Goal: Task Accomplishment & Management: Use online tool/utility

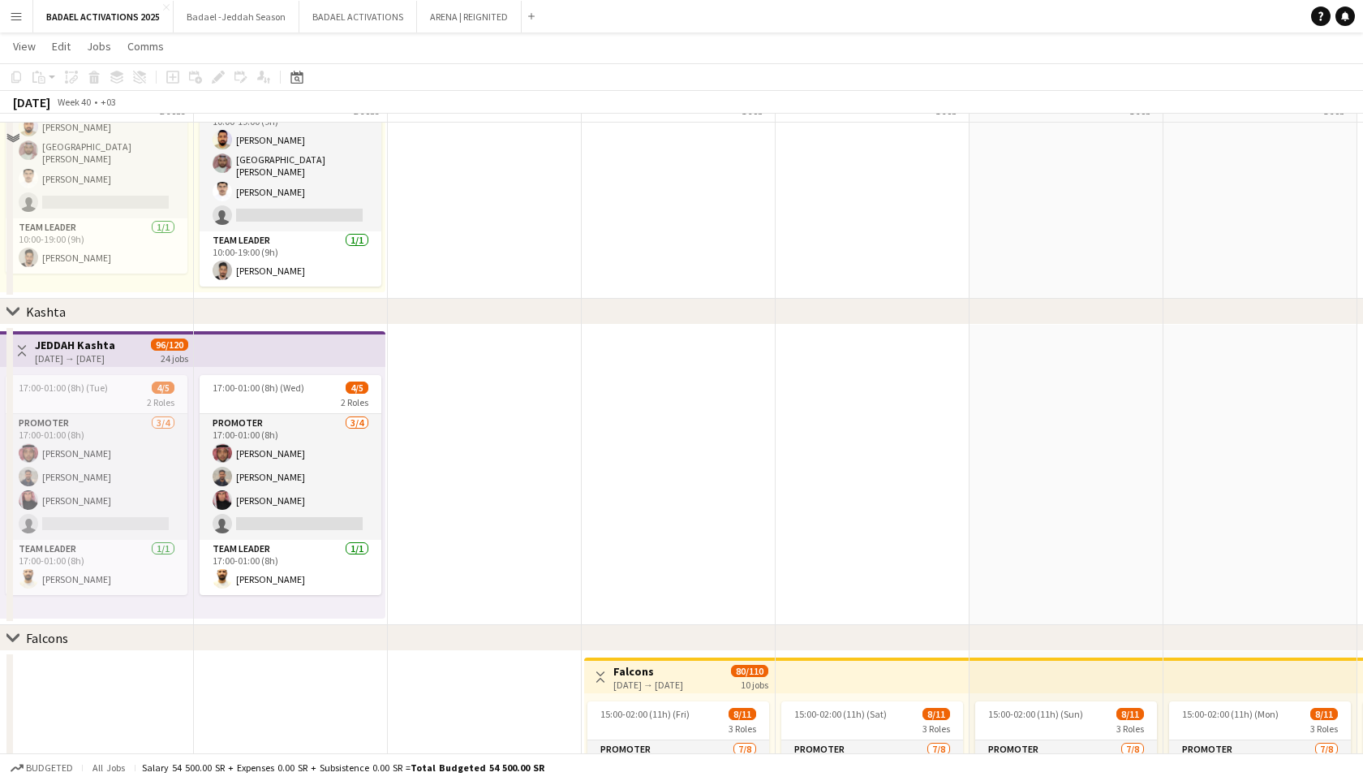
scroll to position [223, 0]
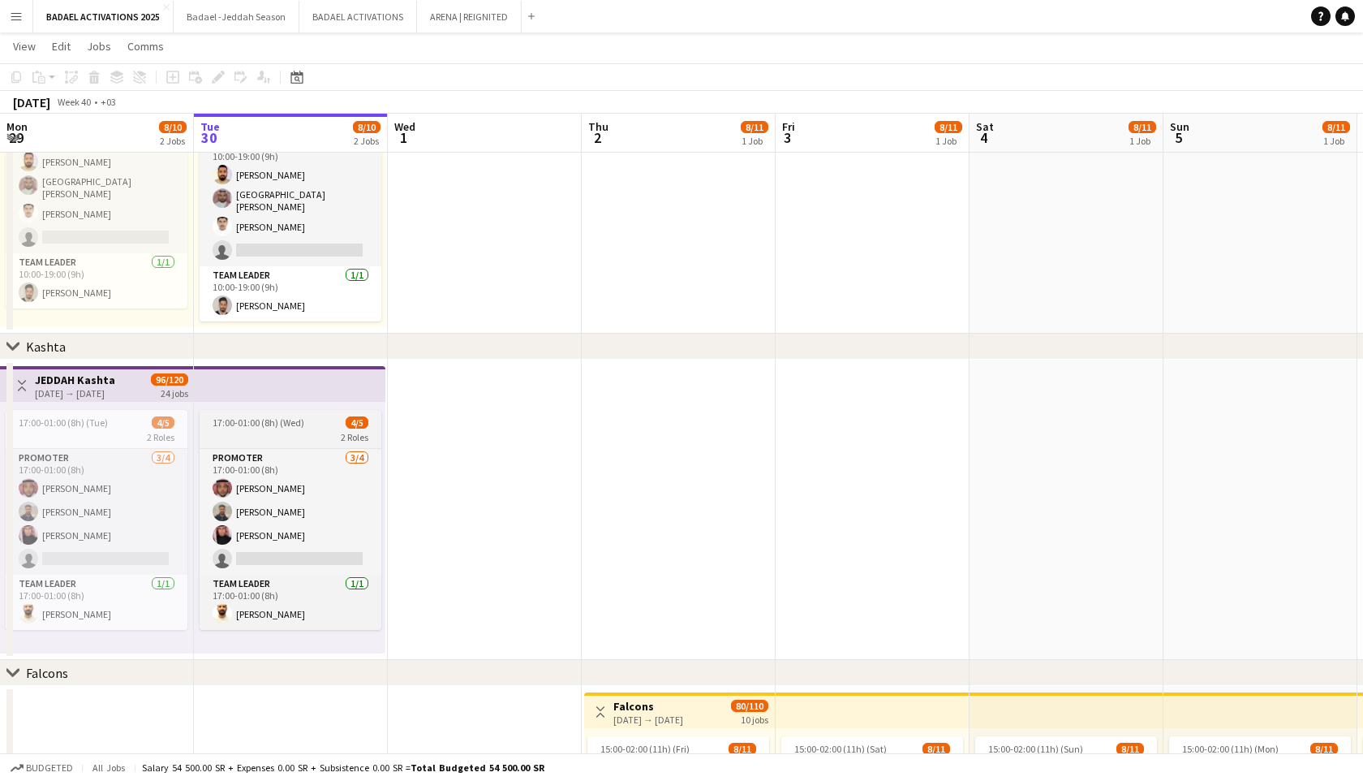
click at [341, 424] on div "17:00-01:00 (8h) (Wed) 4/5" at bounding box center [291, 422] width 182 height 12
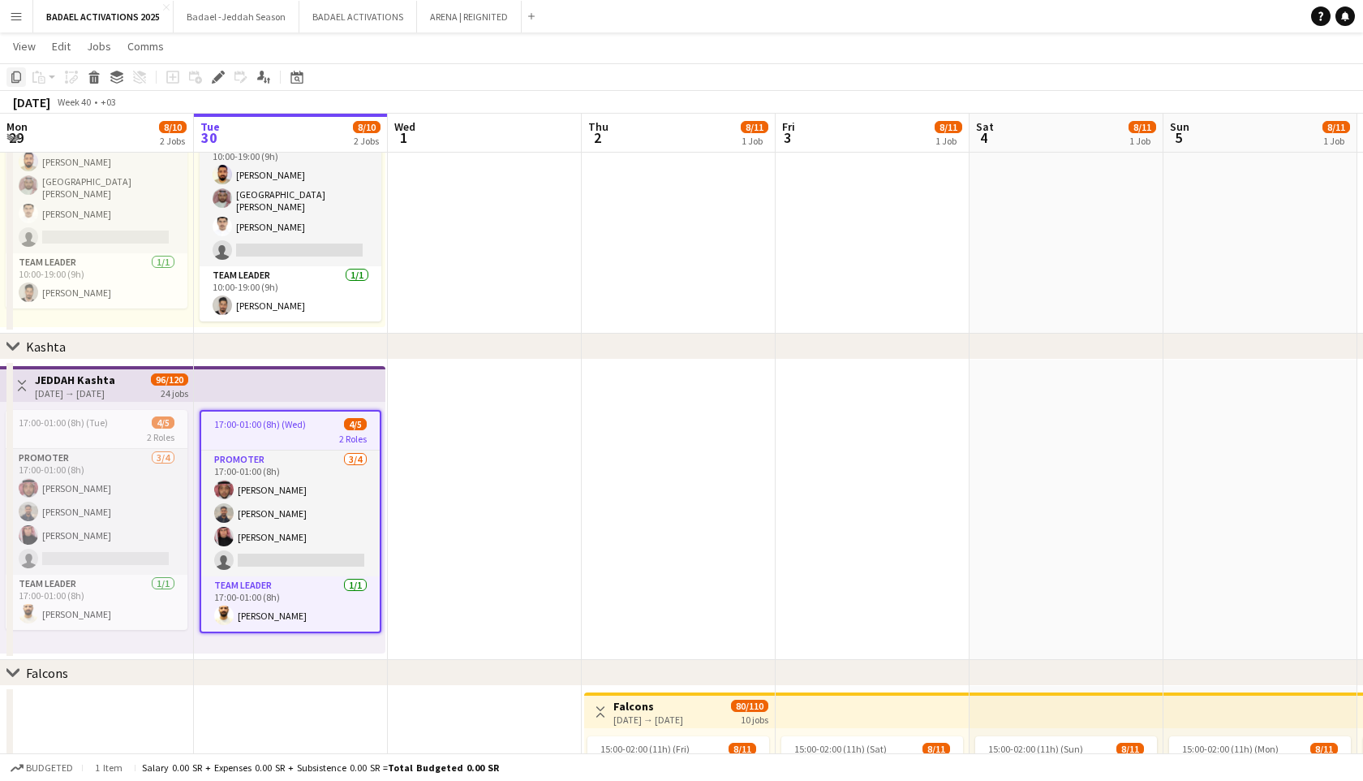
click at [17, 80] on icon at bounding box center [16, 76] width 10 height 11
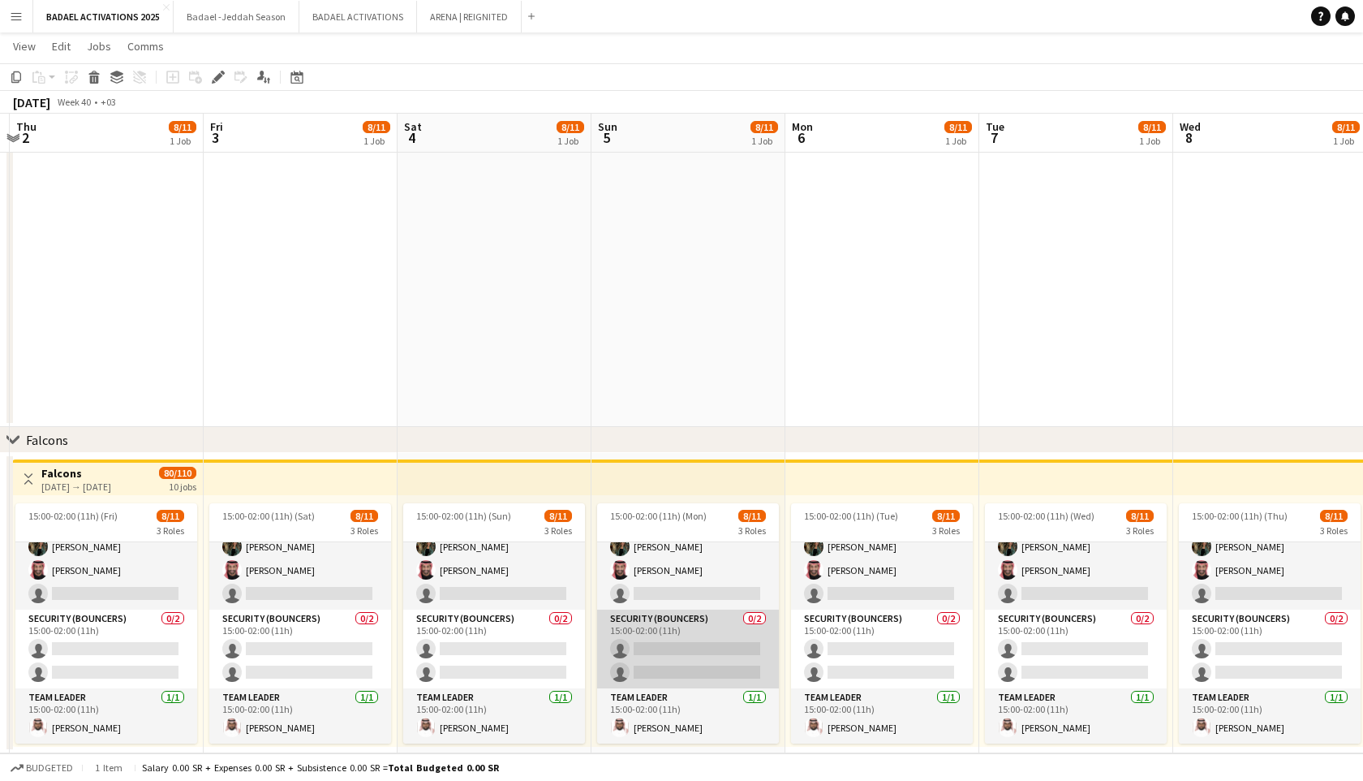
scroll to position [0, 0]
